Goal: Connect with others: Connect with others

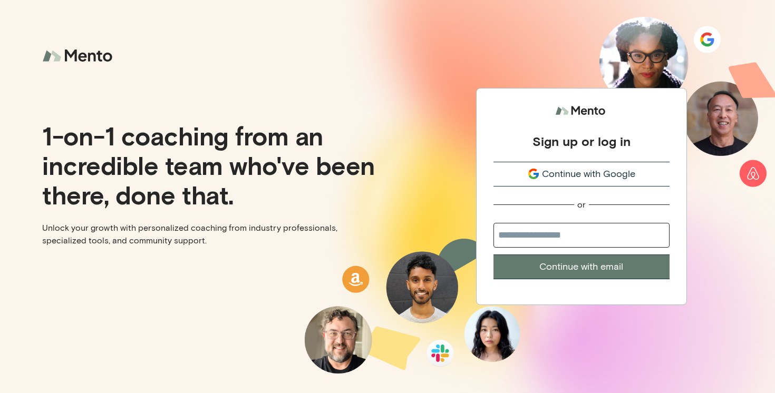
click at [591, 172] on span "Continue with Google" at bounding box center [588, 174] width 93 height 14
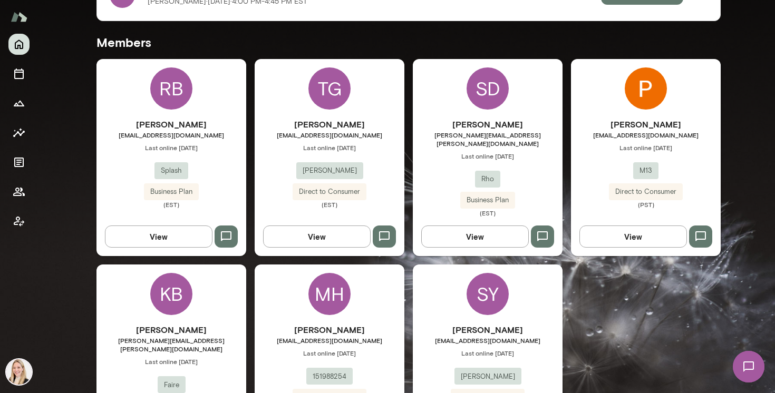
scroll to position [327, 0]
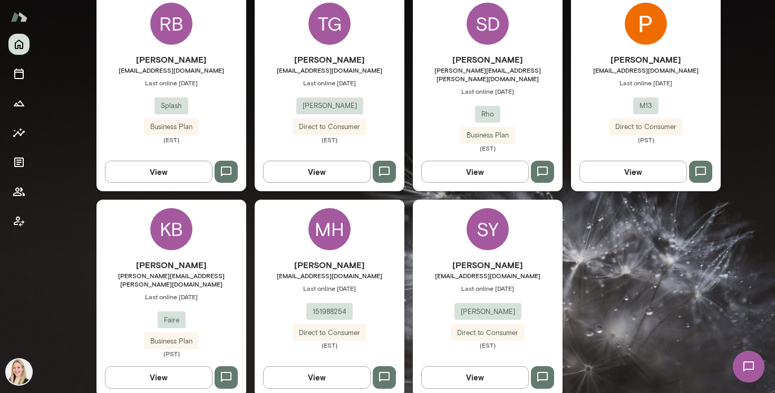
click at [389, 371] on icon "button" at bounding box center [384, 377] width 13 height 13
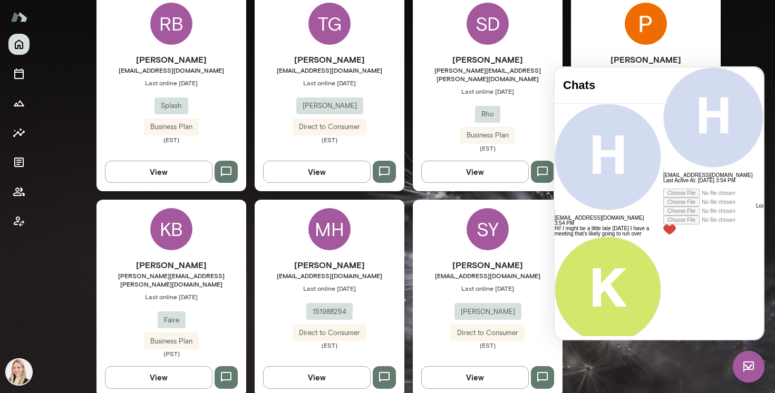
scroll to position [2176, 0]
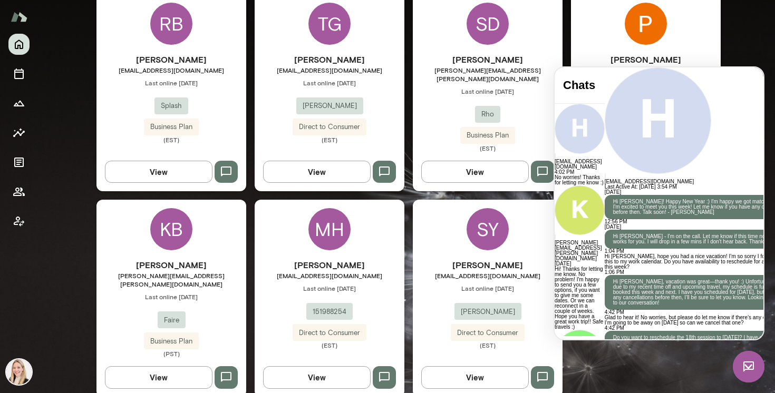
click at [749, 376] on img at bounding box center [749, 367] width 32 height 32
